Goal: Navigation & Orientation: Go to known website

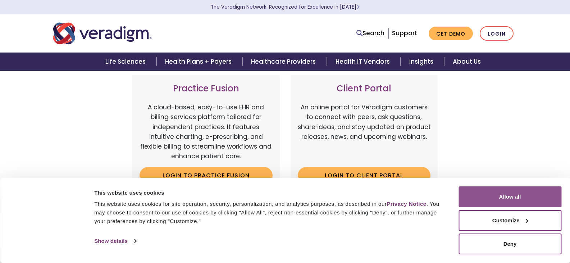
scroll to position [216, 0]
click at [487, 194] on button "Allow all" at bounding box center [509, 196] width 103 height 21
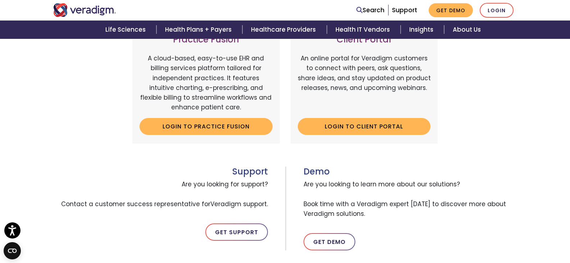
scroll to position [252, 0]
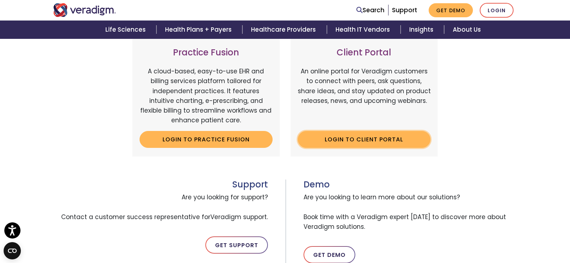
click at [355, 144] on link "Login to Client Portal" at bounding box center [364, 139] width 133 height 17
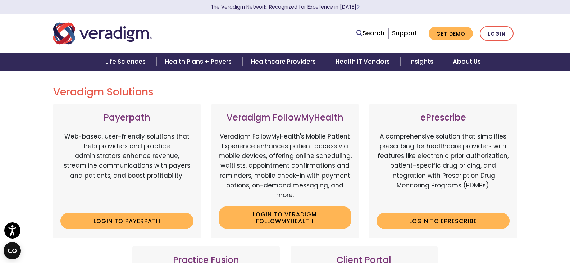
scroll to position [36, 0]
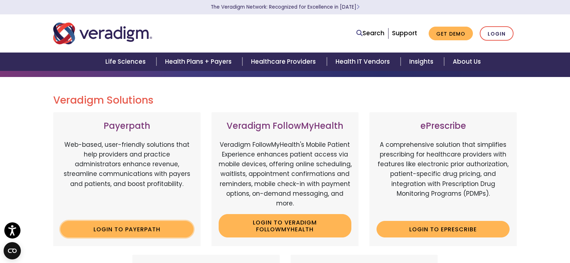
drag, startPoint x: 147, startPoint y: 233, endPoint x: 135, endPoint y: 229, distance: 12.1
click at [135, 229] on link "Login to Payerpath" at bounding box center [126, 229] width 133 height 17
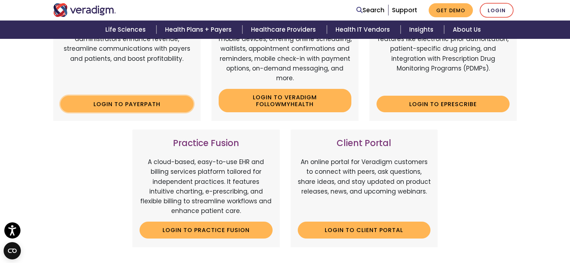
scroll to position [180, 0]
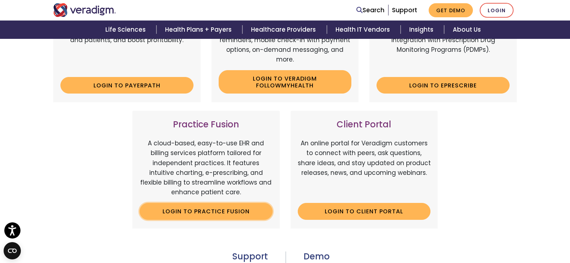
click at [213, 206] on link "Login to Practice Fusion" at bounding box center [206, 211] width 133 height 17
